Goal: Task Accomplishment & Management: Complete application form

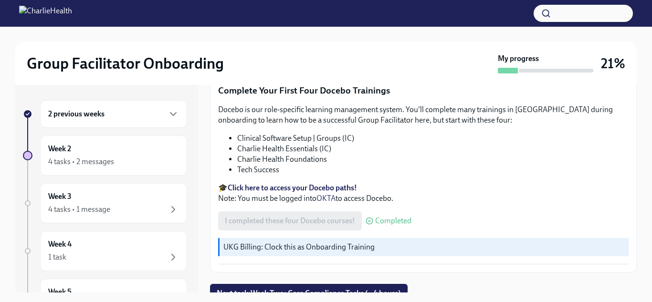
scroll to position [17, 0]
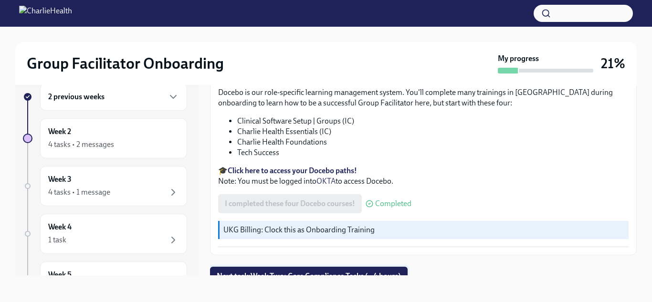
click at [320, 271] on span "Next task : Week Two: Core Compliance Tasks (~ 4 hours)" at bounding box center [309, 276] width 184 height 10
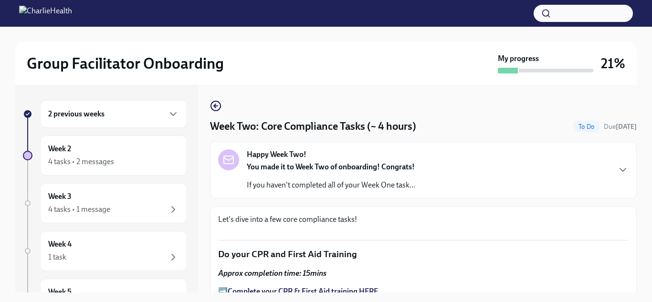
click at [528, 148] on div "Happy Week Two! You made it to Week Two of onboarding! Congrats! If you haven't…" at bounding box center [423, 169] width 427 height 57
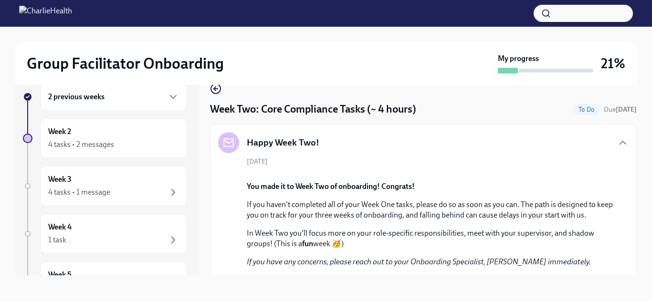
click at [339, 154] on div "Happy Week Two! [DATE] You made it to Week Two of onboarding! Congrats! If you …" at bounding box center [423, 233] width 410 height 203
click at [623, 141] on icon "button" at bounding box center [623, 142] width 6 height 3
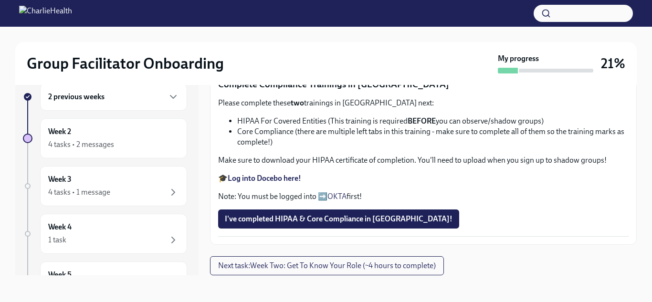
scroll to position [509, 0]
click at [310, 58] on span "Upload Upload CPR Certificate" at bounding box center [280, 53] width 111 height 10
click at [0, 0] on input "Upload Upload CPR Certificate" at bounding box center [0, 0] width 0 height 0
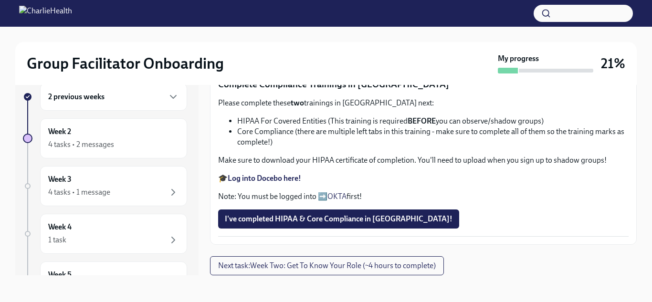
scroll to position [666, 0]
